Goal: Information Seeking & Learning: Learn about a topic

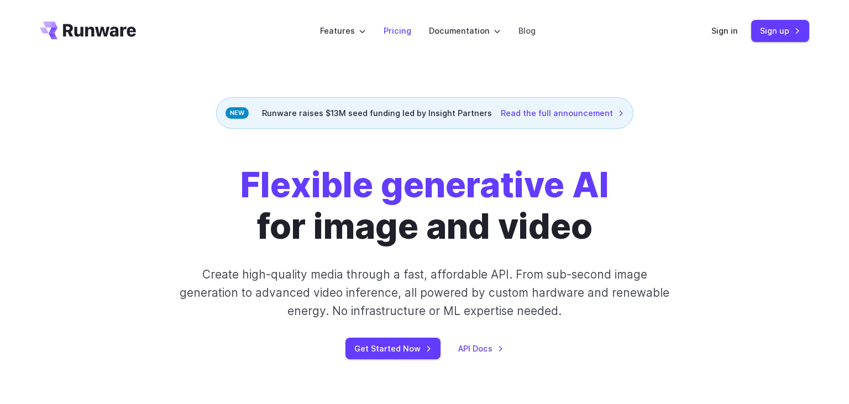
click at [395, 31] on link "Pricing" at bounding box center [398, 30] width 28 height 13
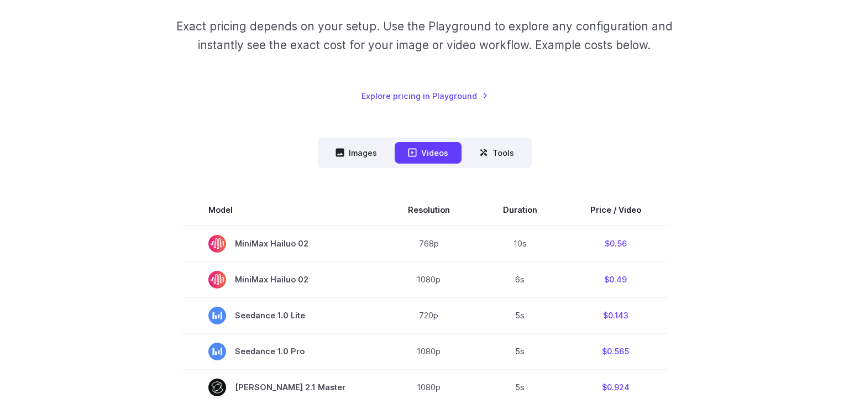
scroll to position [175, 0]
click at [354, 153] on button "Images" at bounding box center [356, 152] width 68 height 22
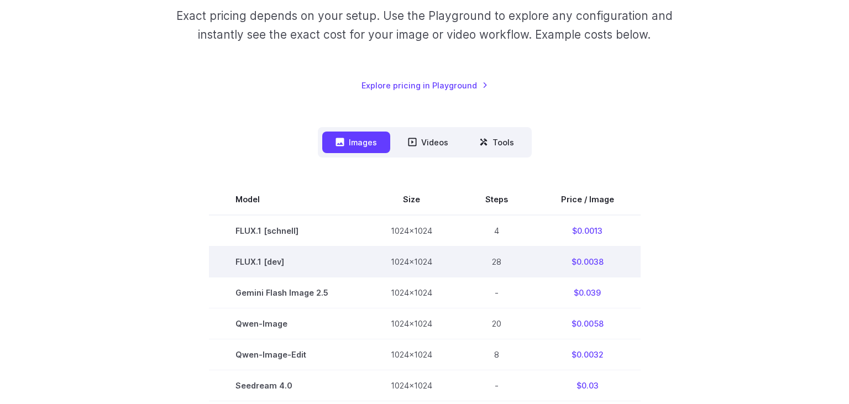
scroll to position [0, 0]
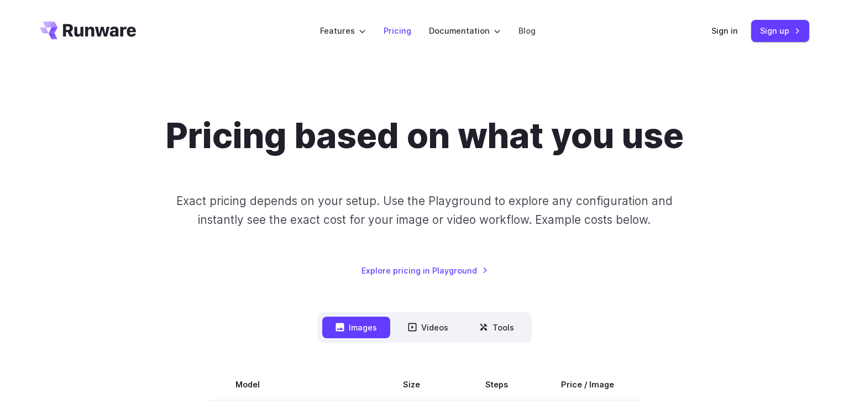
click at [400, 32] on link "Pricing" at bounding box center [398, 30] width 28 height 13
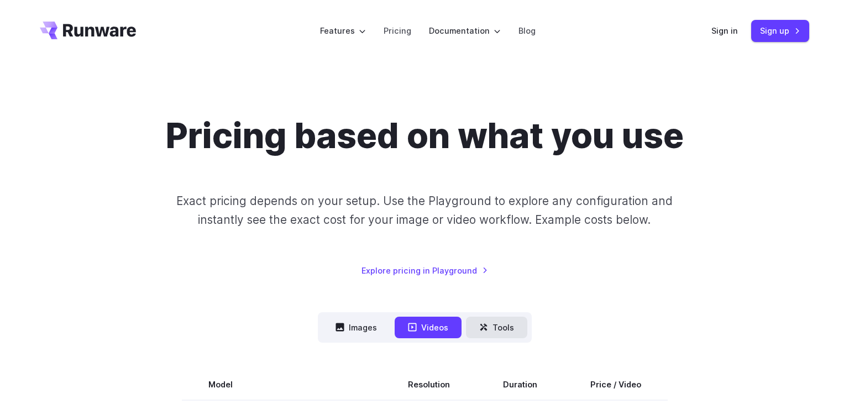
click at [503, 330] on button "Tools" at bounding box center [496, 328] width 61 height 22
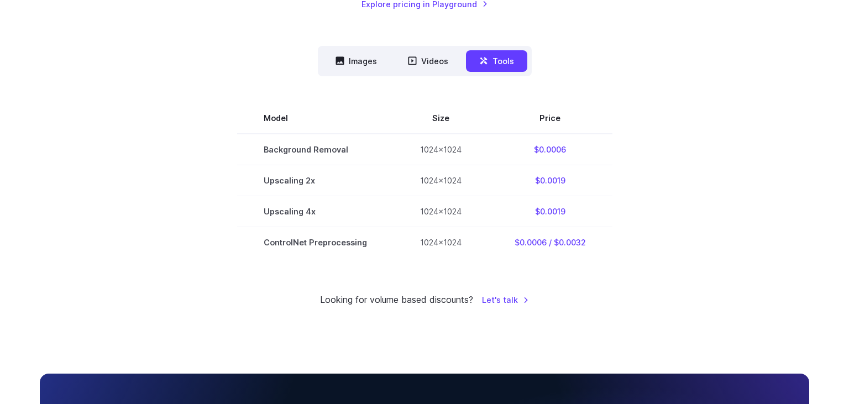
scroll to position [266, 0]
